Goal: Information Seeking & Learning: Learn about a topic

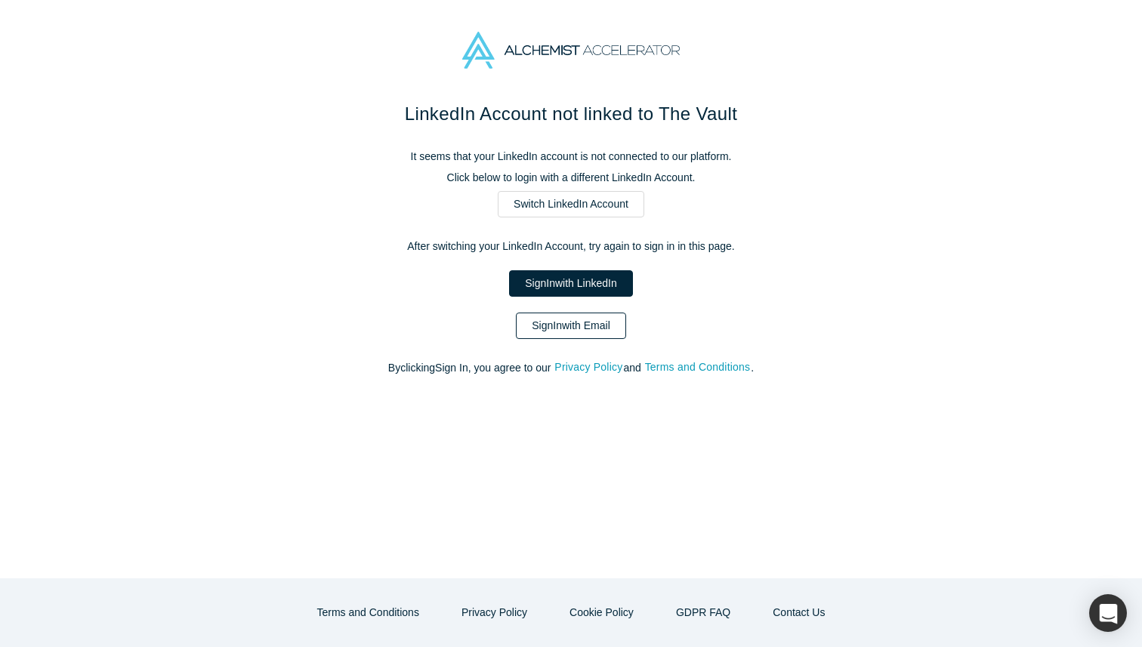
click at [582, 325] on link "Sign In with Email" at bounding box center [571, 326] width 110 height 26
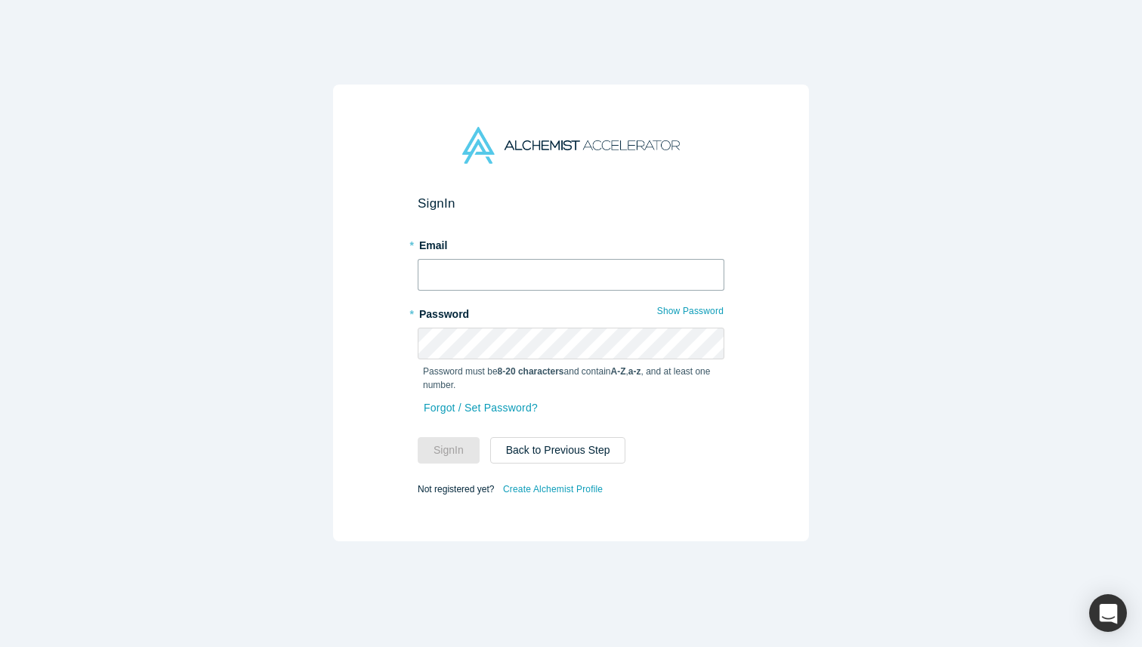
type input "[PERSON_NAME][EMAIL_ADDRESS][DOMAIN_NAME]"
click at [453, 458] on button "Sign In" at bounding box center [448, 450] width 62 height 26
